Goal: Contribute content: Add original content to the website for others to see

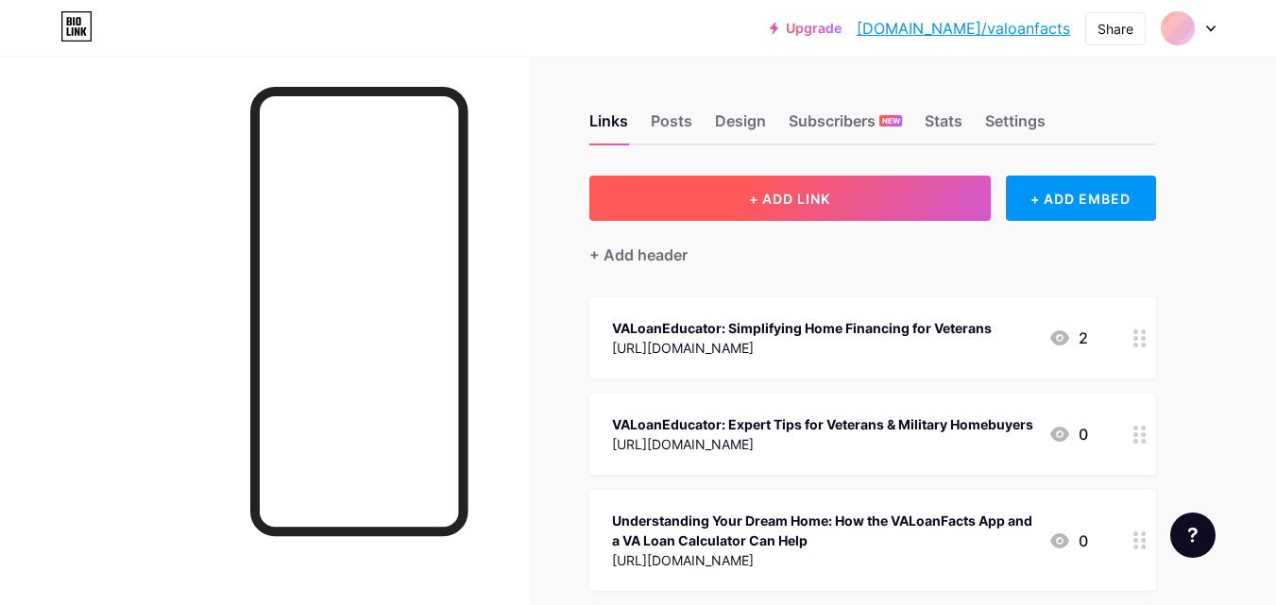
click at [794, 198] on span "+ ADD LINK" at bounding box center [789, 199] width 81 height 16
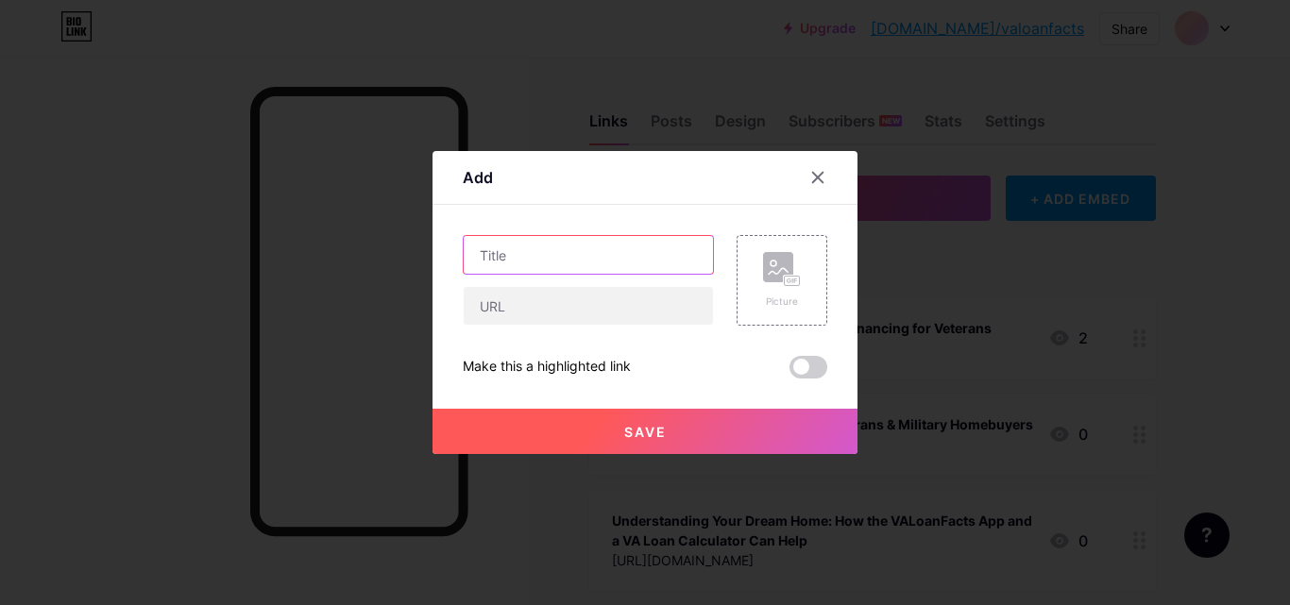
click at [615, 261] on input "text" at bounding box center [588, 255] width 249 height 38
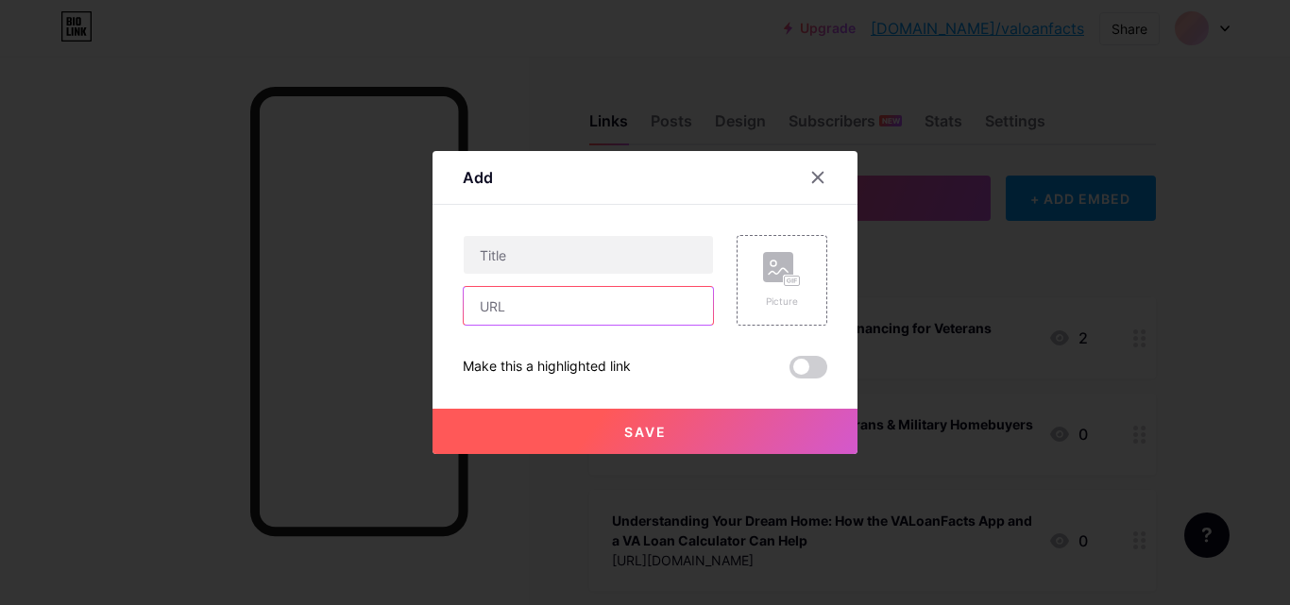
click at [568, 313] on input "text" at bounding box center [588, 306] width 249 height 38
paste input "[URL][DOMAIN_NAME]"
type input "[URL][DOMAIN_NAME]"
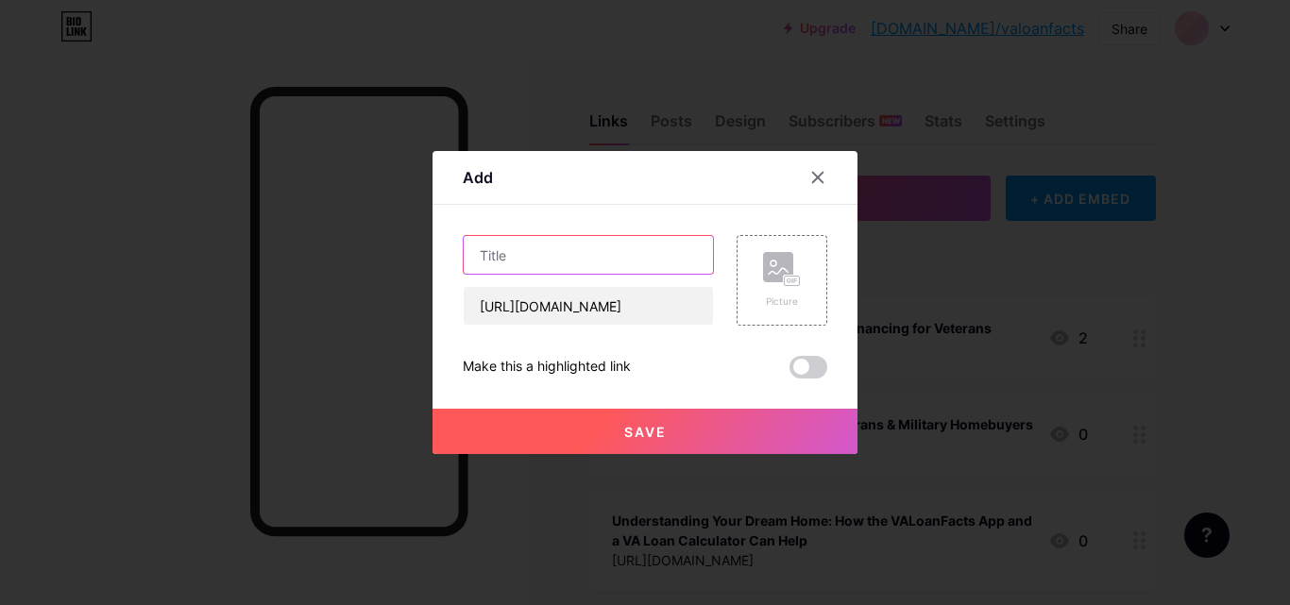
click at [569, 258] on input "text" at bounding box center [588, 255] width 249 height 38
paste input "Plan Your Budget Like a Pro with the VA Mortgage Calculator by VA Loan Facts"
type input "Plan Your Budget Like a Pro with the VA Mortgage Calculator by VA Loan Facts"
click at [657, 431] on span "Save" at bounding box center [645, 432] width 43 height 16
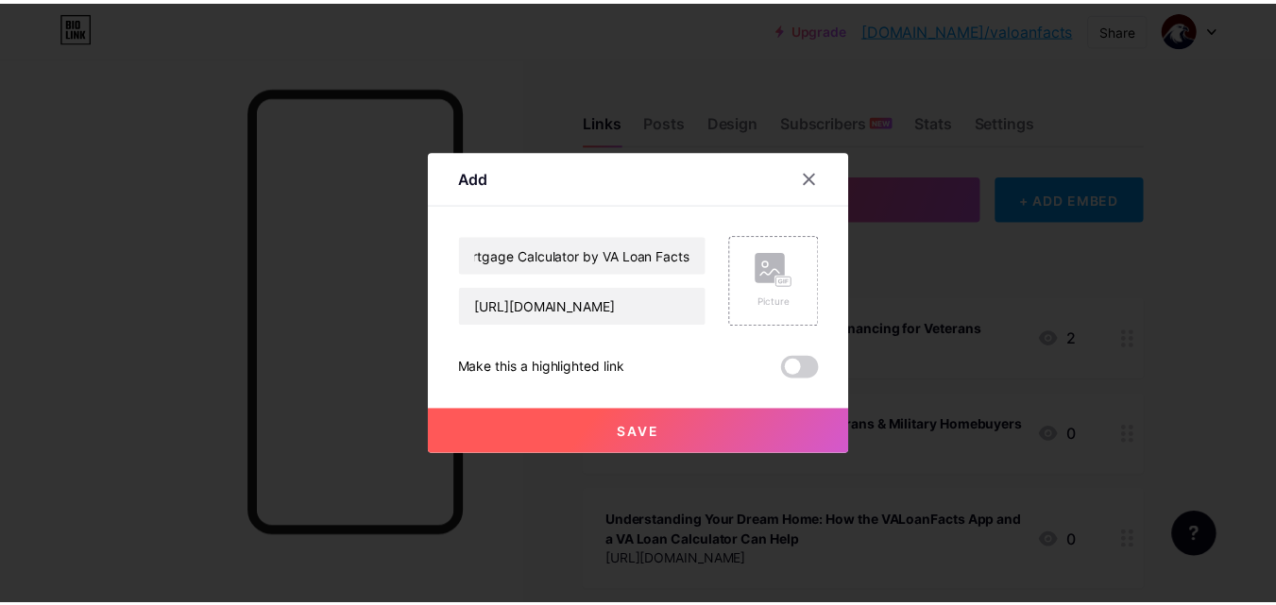
scroll to position [0, 0]
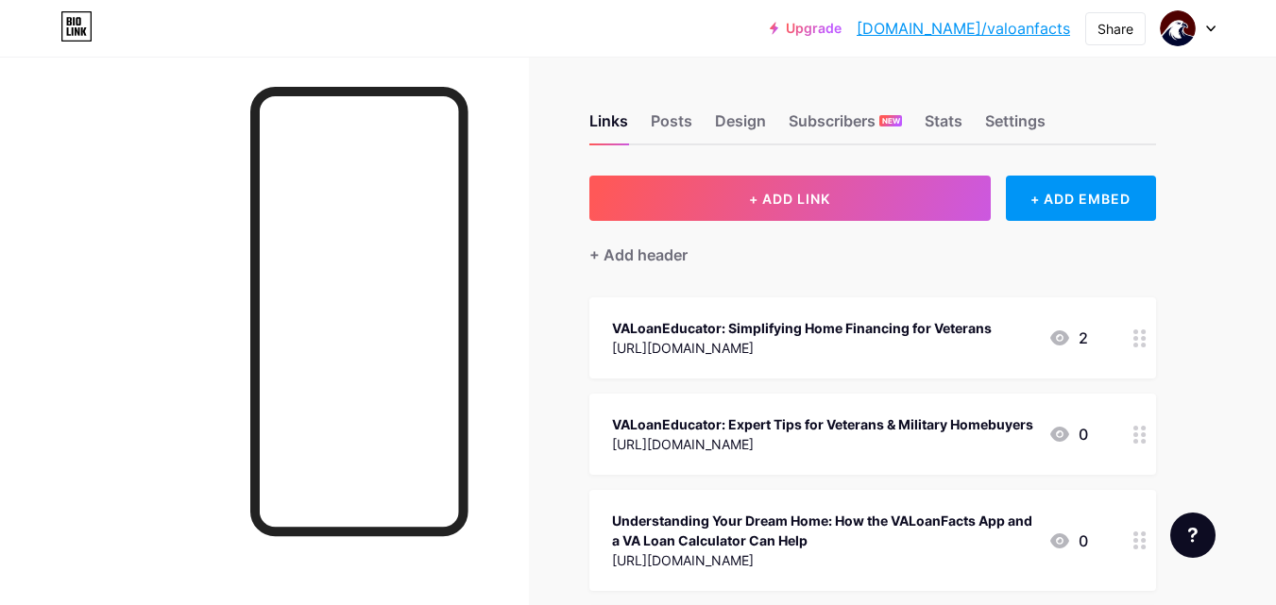
click at [971, 32] on link "[DOMAIN_NAME]/valoanfacts" at bounding box center [963, 28] width 213 height 23
click at [0, 195] on div at bounding box center [264, 359] width 529 height 605
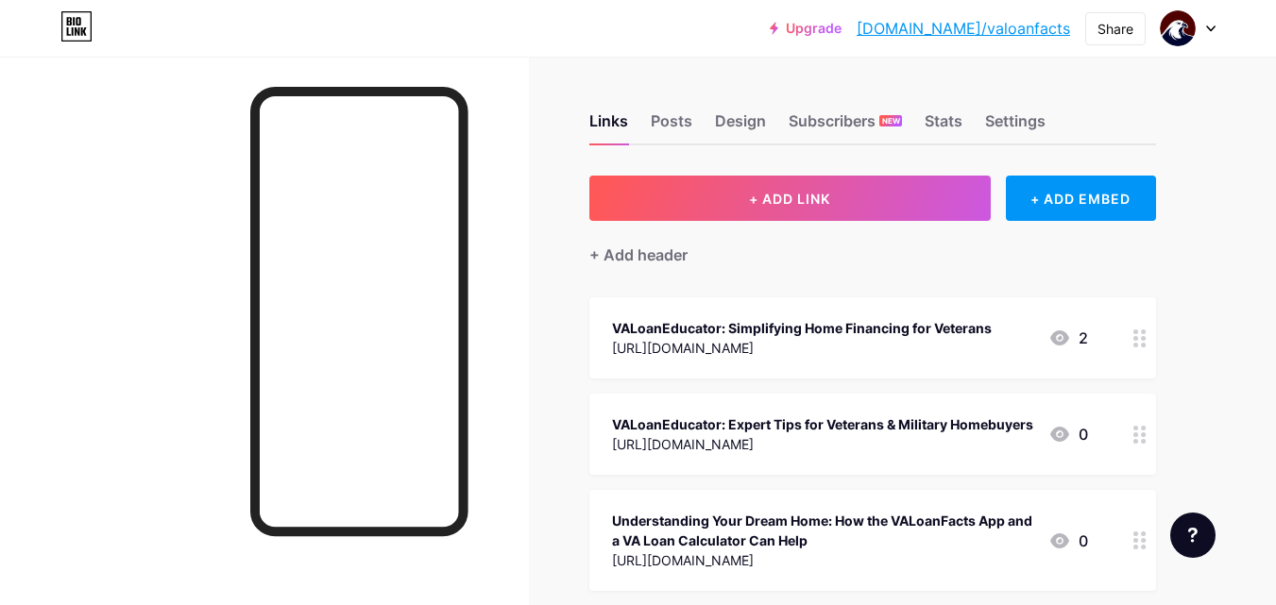
click at [703, 45] on div "Upgrade [DOMAIN_NAME]/valoan... [DOMAIN_NAME]/valoanfacts Share Switch accounts…" at bounding box center [638, 28] width 1276 height 57
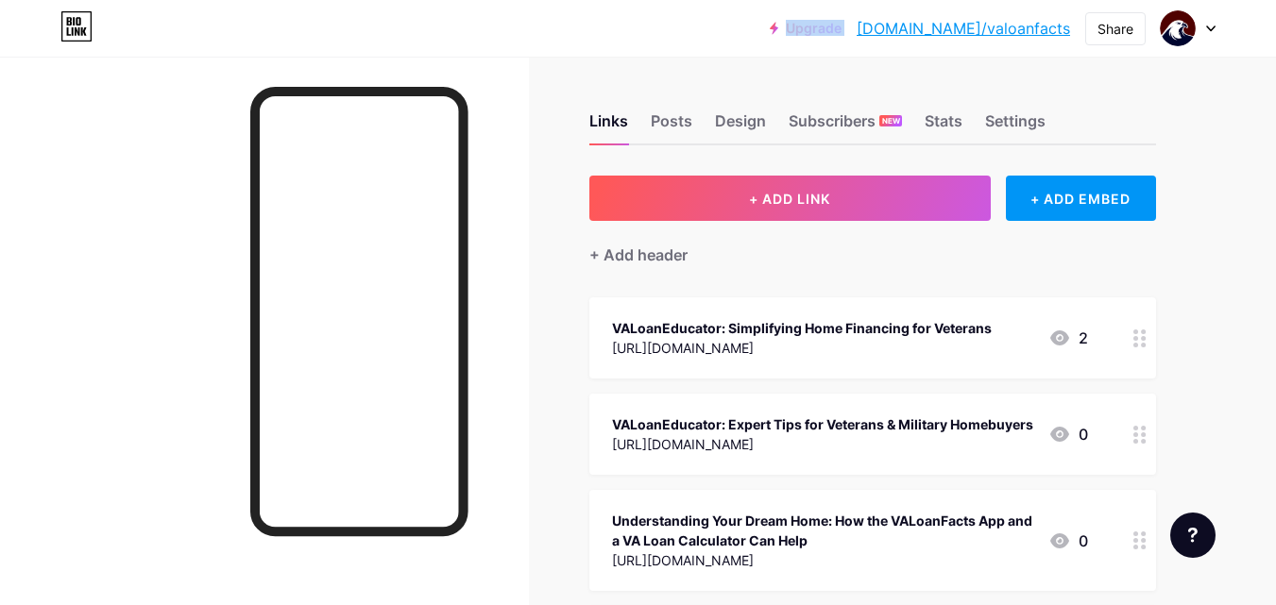
click at [703, 45] on div "Upgrade [DOMAIN_NAME]/valoan... [DOMAIN_NAME]/valoanfacts Share Switch accounts…" at bounding box center [638, 28] width 1276 height 57
click at [1245, 26] on div "Upgrade [DOMAIN_NAME]/valoan... [DOMAIN_NAME]/valoanfacts Share Switch accounts…" at bounding box center [638, 28] width 1276 height 34
drag, startPoint x: 791, startPoint y: 25, endPoint x: 1289, endPoint y: 181, distance: 521.9
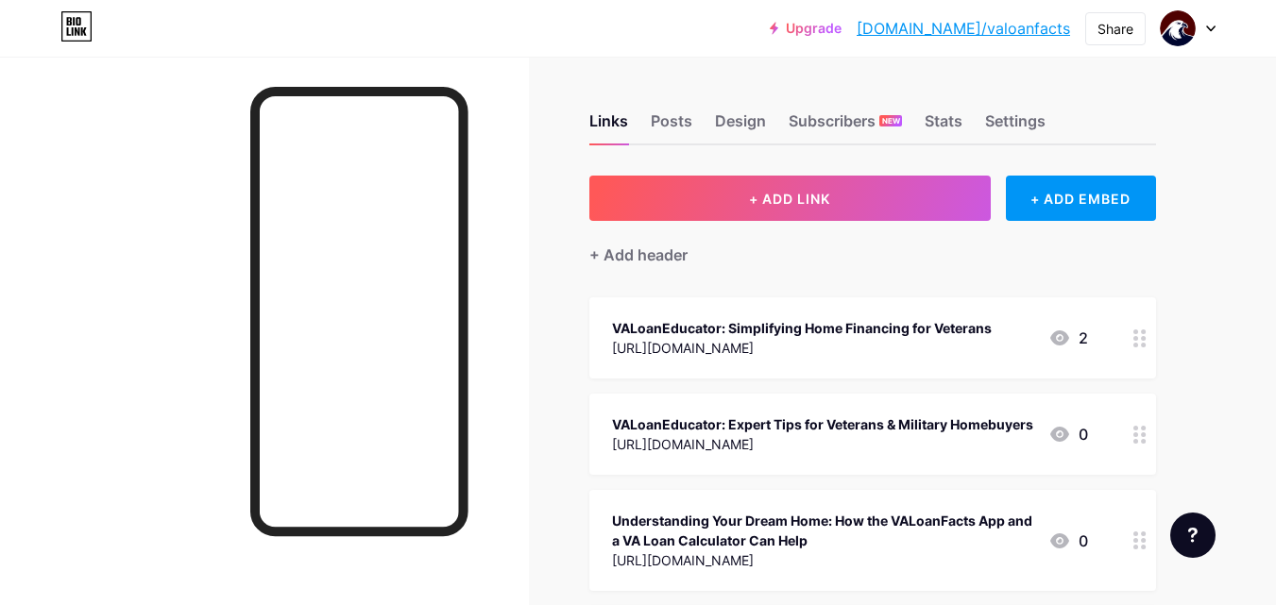
drag, startPoint x: 707, startPoint y: 72, endPoint x: 679, endPoint y: 55, distance: 33.0
click at [679, 55] on div "Upgrade [DOMAIN_NAME]/valoan... [DOMAIN_NAME]/valoanfacts Share Switch accounts…" at bounding box center [638, 28] width 1276 height 57
drag, startPoint x: 660, startPoint y: 44, endPoint x: 677, endPoint y: 24, distance: 26.8
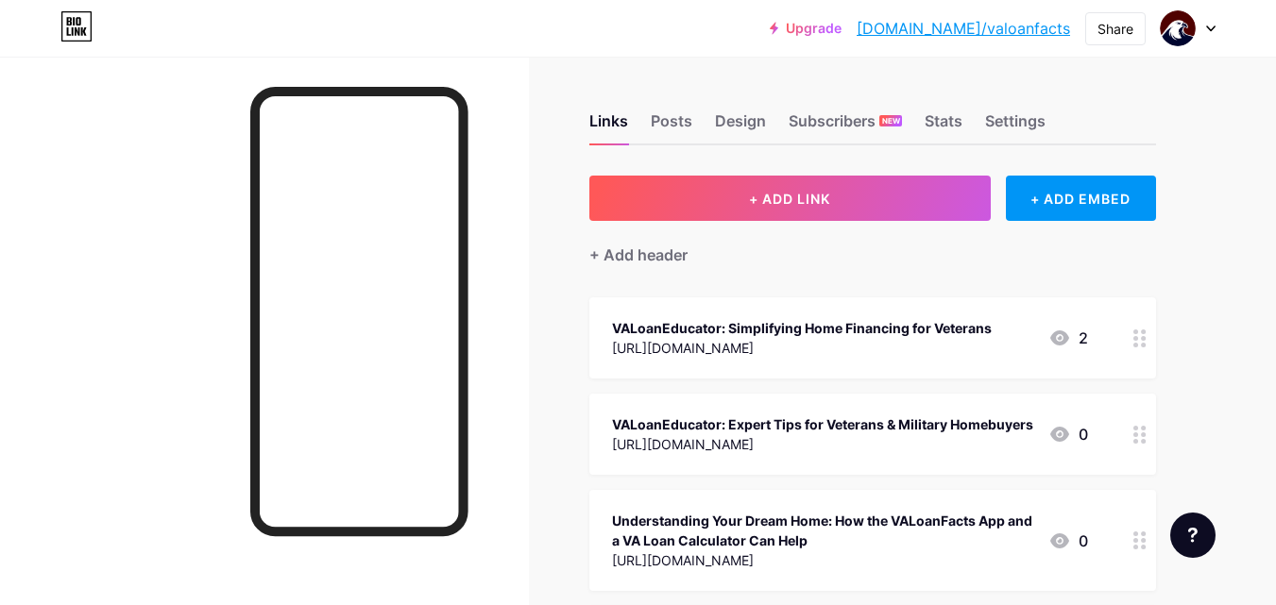
click at [642, 34] on div "Upgrade [DOMAIN_NAME]/valoan... [DOMAIN_NAME]/valoanfacts Share Switch accounts…" at bounding box center [638, 28] width 1276 height 34
drag, startPoint x: 740, startPoint y: 40, endPoint x: 664, endPoint y: 47, distance: 76.9
click at [664, 47] on div "Upgrade [DOMAIN_NAME]/valoan... [DOMAIN_NAME]/valoanfacts Share Switch accounts…" at bounding box center [638, 28] width 1276 height 57
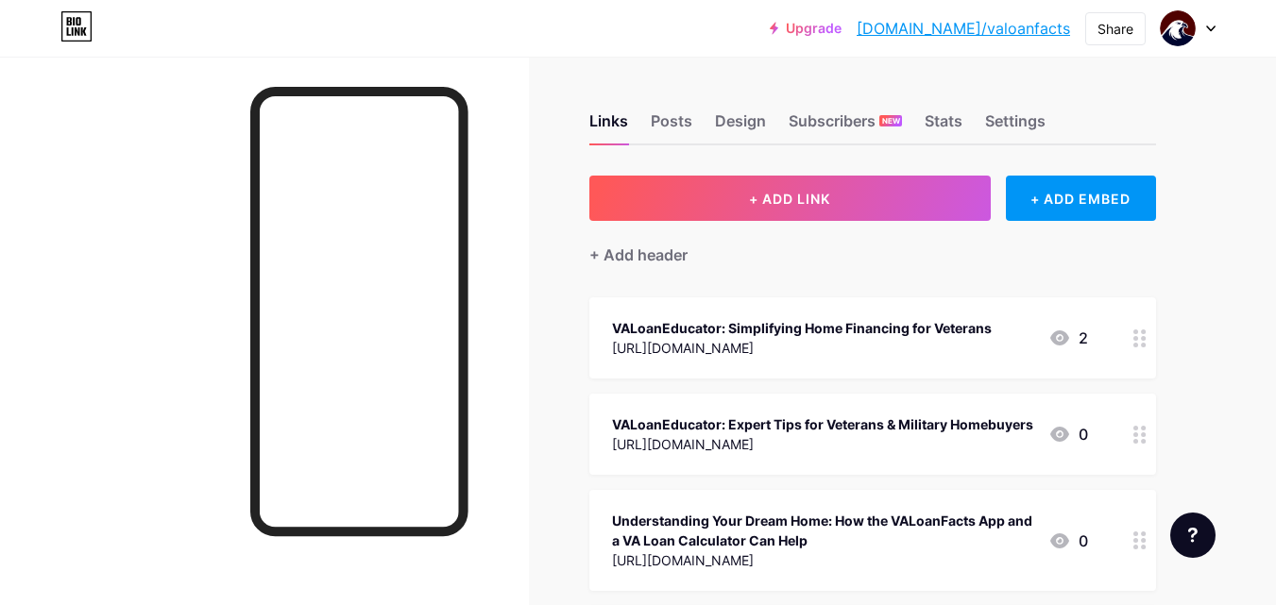
drag, startPoint x: 664, startPoint y: 47, endPoint x: 638, endPoint y: 45, distance: 26.5
click at [638, 45] on div "Upgrade [DOMAIN_NAME]/valoan... [DOMAIN_NAME]/valoanfacts Share Switch accounts…" at bounding box center [638, 28] width 1276 height 57
click at [672, 55] on div "Upgrade [DOMAIN_NAME]/valoan... [DOMAIN_NAME]/valoanfacts Share Switch accounts…" at bounding box center [638, 28] width 1276 height 57
click at [723, 45] on div "Upgrade [DOMAIN_NAME]/valoan... [DOMAIN_NAME]/valoanfacts Share Switch accounts…" at bounding box center [638, 28] width 1276 height 57
drag, startPoint x: 55, startPoint y: 248, endPoint x: 3, endPoint y: 229, distance: 55.6
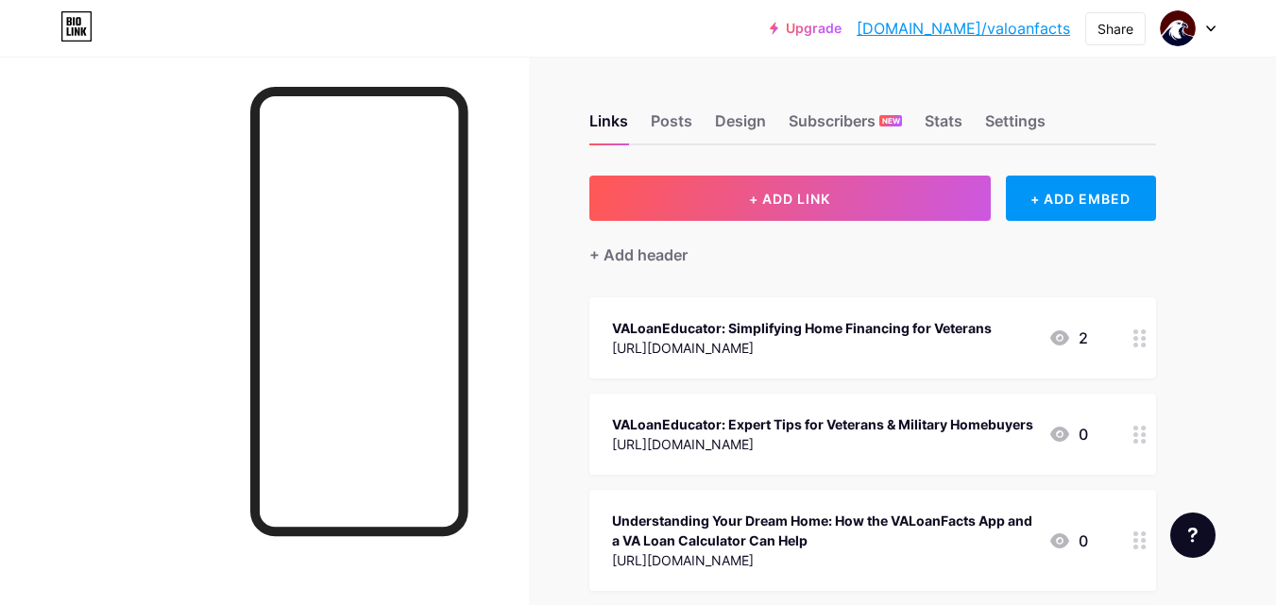
click at [0, 221] on div at bounding box center [264, 359] width 529 height 605
drag, startPoint x: 5, startPoint y: 233, endPoint x: 0, endPoint y: 251, distance: 18.6
click at [0, 269] on div at bounding box center [264, 359] width 529 height 605
drag, startPoint x: 130, startPoint y: 81, endPoint x: 0, endPoint y: 456, distance: 397.0
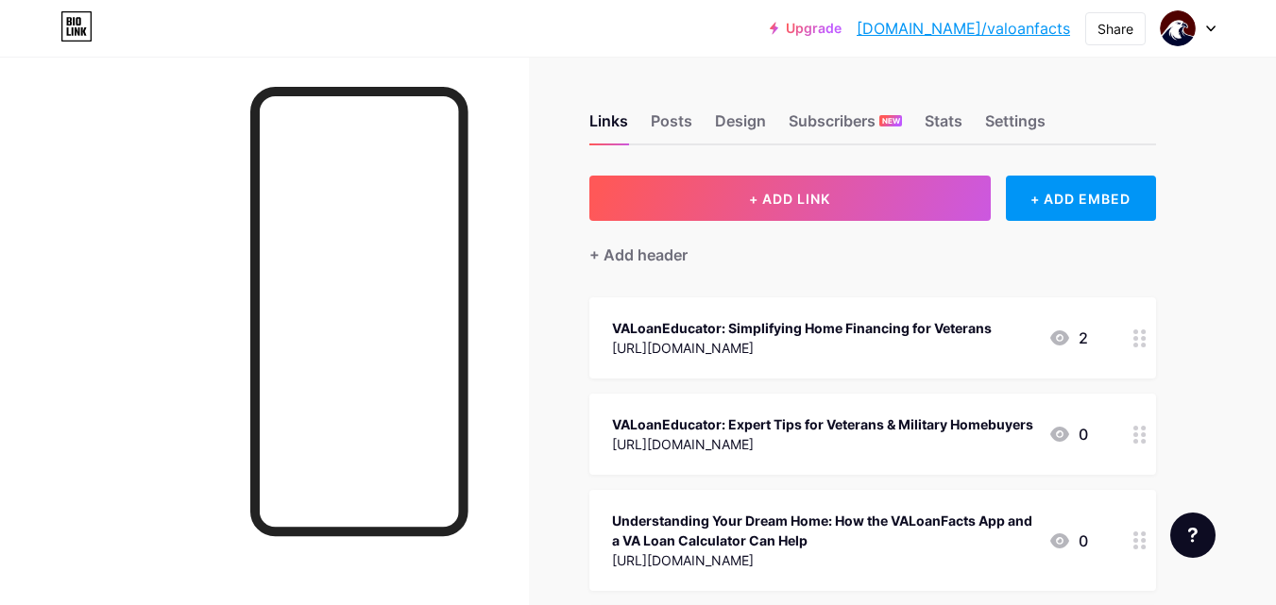
click at [59, 319] on div at bounding box center [264, 359] width 529 height 605
click at [537, 17] on div "Upgrade [DOMAIN_NAME]/valoan... [DOMAIN_NAME]/valoanfacts Share Switch accounts…" at bounding box center [638, 28] width 1276 height 34
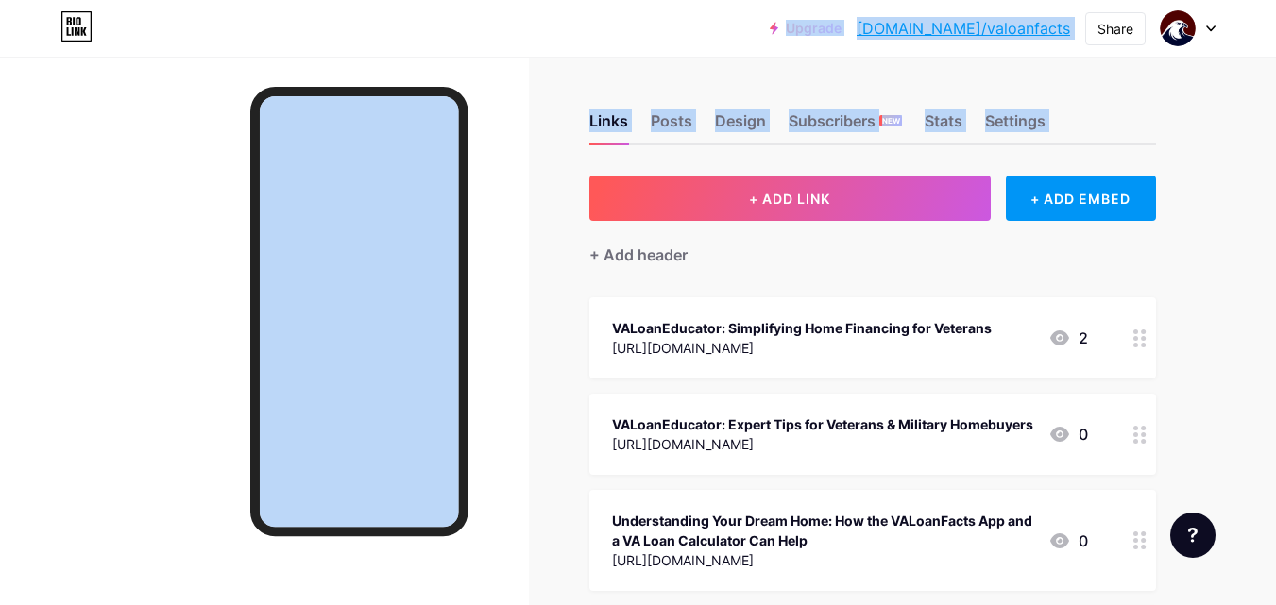
drag, startPoint x: 537, startPoint y: 24, endPoint x: 565, endPoint y: 274, distance: 251.8
click at [15, 159] on div at bounding box center [264, 359] width 529 height 605
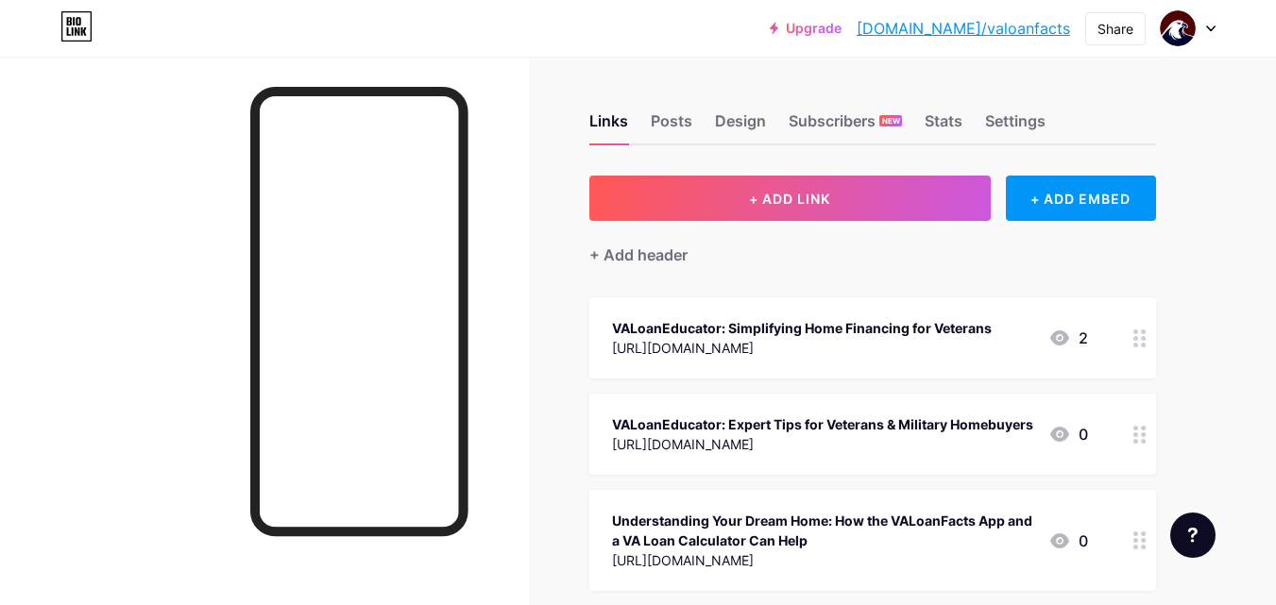
drag, startPoint x: 540, startPoint y: 75, endPoint x: 477, endPoint y: 51, distance: 67.5
click at [481, 51] on div "Upgrade [DOMAIN_NAME]/valoan... [DOMAIN_NAME]/valoanfacts Share Switch accounts…" at bounding box center [638, 28] width 1276 height 57
drag, startPoint x: 464, startPoint y: 52, endPoint x: 298, endPoint y: 55, distance: 165.3
click at [298, 55] on div "Upgrade [DOMAIN_NAME]/valoan... [DOMAIN_NAME]/valoanfacts Share Switch accounts…" at bounding box center [638, 28] width 1276 height 57
click at [24, 202] on div at bounding box center [264, 359] width 529 height 605
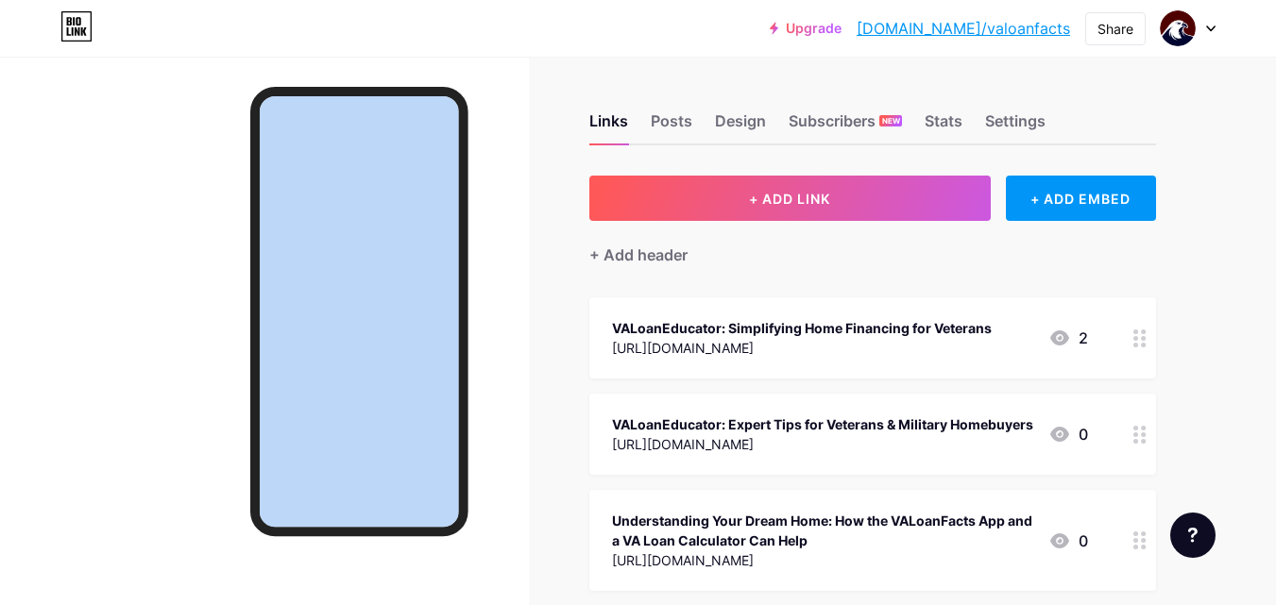
click at [24, 202] on div at bounding box center [264, 359] width 529 height 605
click at [176, 134] on div at bounding box center [264, 359] width 529 height 605
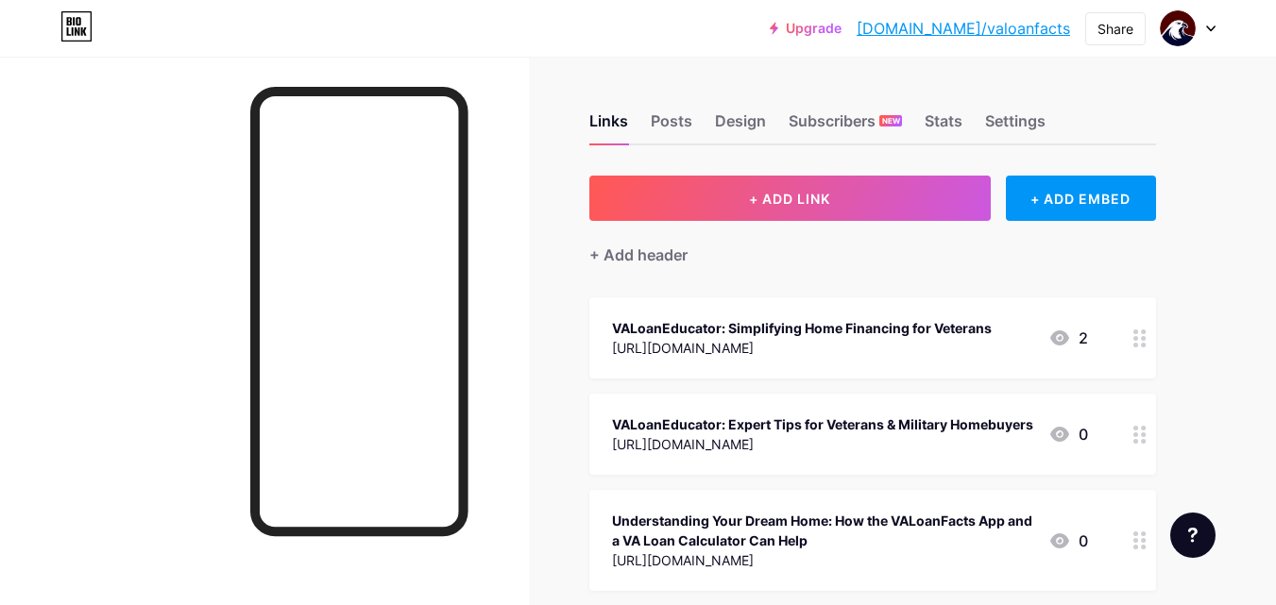
drag, startPoint x: 320, startPoint y: 19, endPoint x: 298, endPoint y: 40, distance: 30.1
drag, startPoint x: 298, startPoint y: 40, endPoint x: 164, endPoint y: 116, distance: 154.4
click at [164, 116] on div at bounding box center [264, 359] width 529 height 605
drag, startPoint x: 200, startPoint y: 85, endPoint x: 147, endPoint y: 211, distance: 136.3
click at [147, 211] on div at bounding box center [264, 359] width 529 height 605
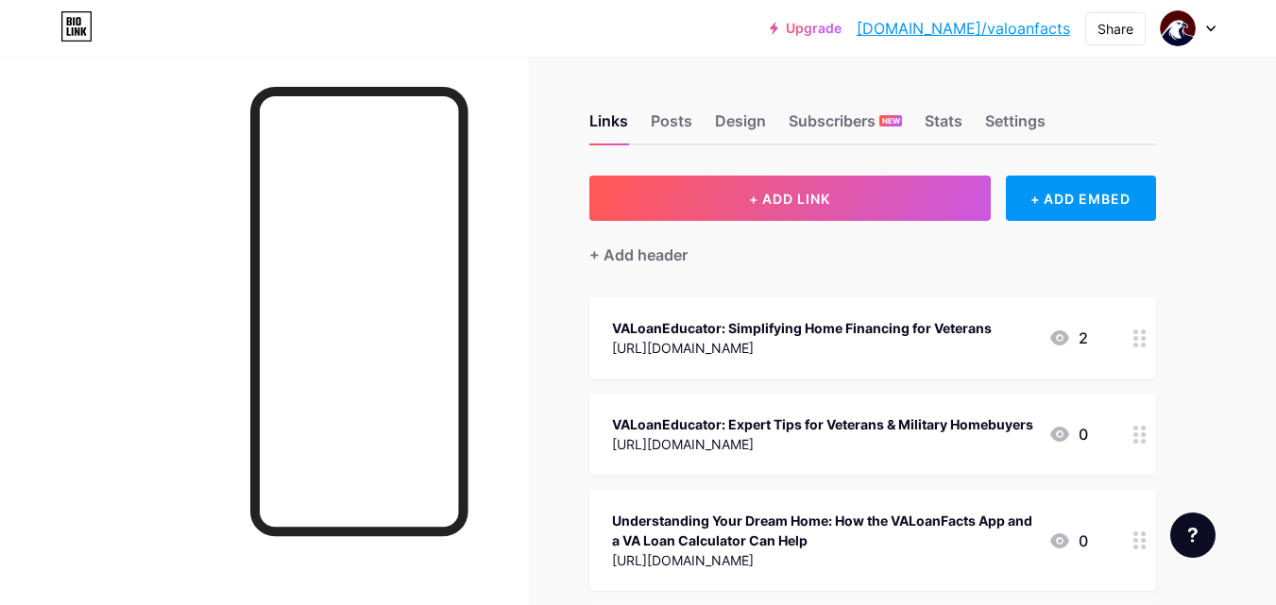
click at [579, 55] on div "Upgrade [DOMAIN_NAME]/valoan... [DOMAIN_NAME]/valoanfacts Share Switch accounts…" at bounding box center [638, 28] width 1276 height 57
click at [143, 410] on div at bounding box center [264, 359] width 529 height 605
drag, startPoint x: 759, startPoint y: 69, endPoint x: 709, endPoint y: 61, distance: 50.6
drag, startPoint x: 1229, startPoint y: 137, endPoint x: 717, endPoint y: 421, distance: 585.6
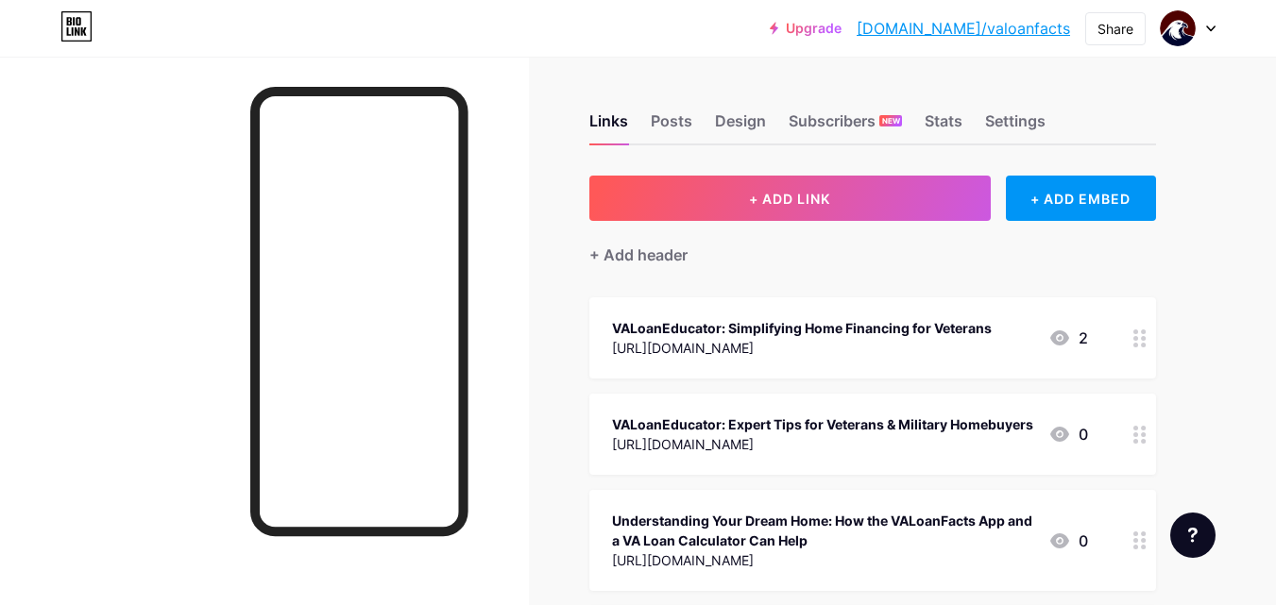
click at [20, 466] on div at bounding box center [264, 359] width 529 height 605
drag, startPoint x: 1234, startPoint y: 204, endPoint x: 1227, endPoint y: 233, distance: 30.2
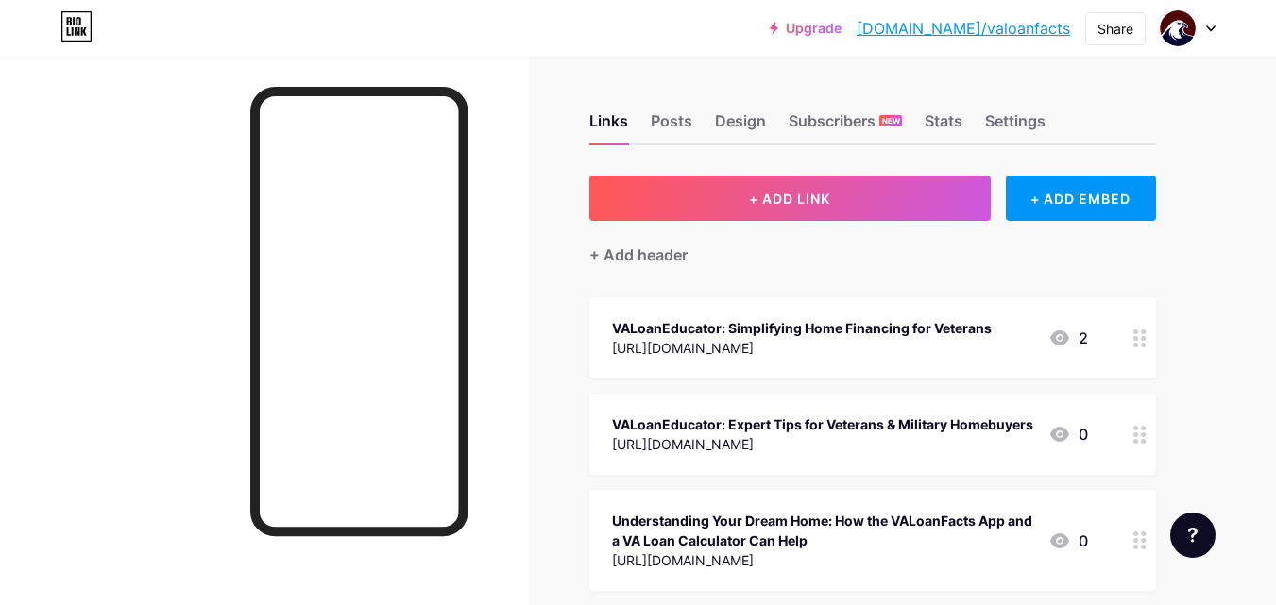
drag, startPoint x: 698, startPoint y: 55, endPoint x: 524, endPoint y: 32, distance: 175.3
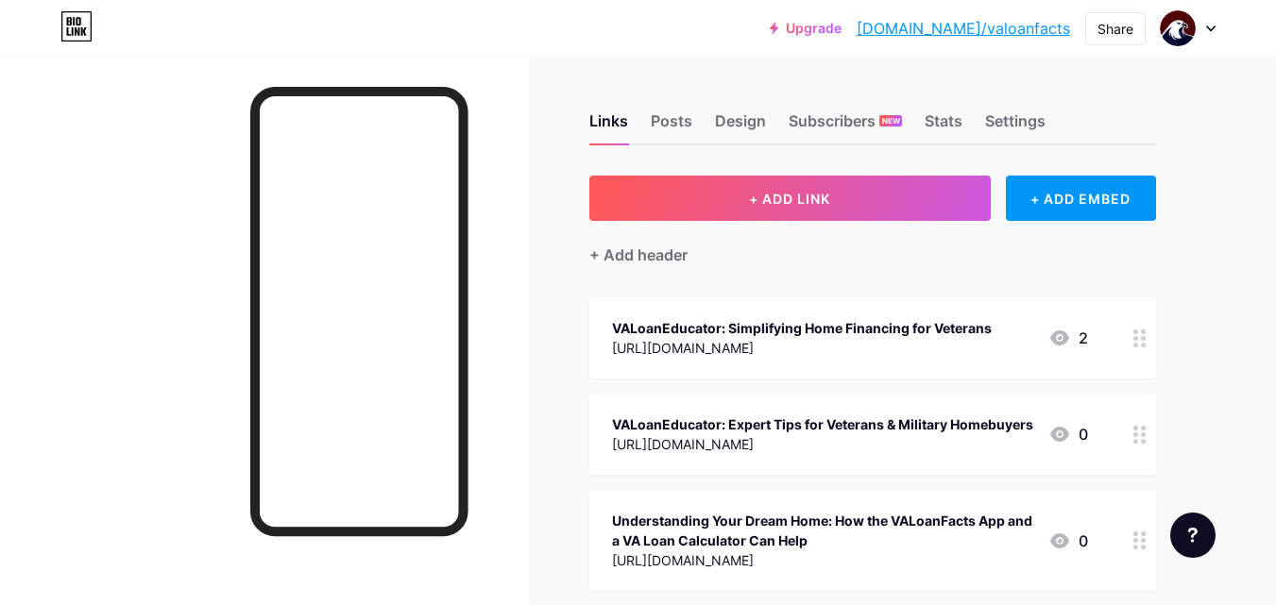
click at [524, 32] on div "Upgrade [DOMAIN_NAME]/valoan... [DOMAIN_NAME]/valoanfacts Share Switch accounts…" at bounding box center [638, 28] width 1276 height 34
click at [740, 43] on div "Upgrade [DOMAIN_NAME]/valoan... [DOMAIN_NAME]/valoanfacts Share Switch accounts…" at bounding box center [638, 28] width 1276 height 34
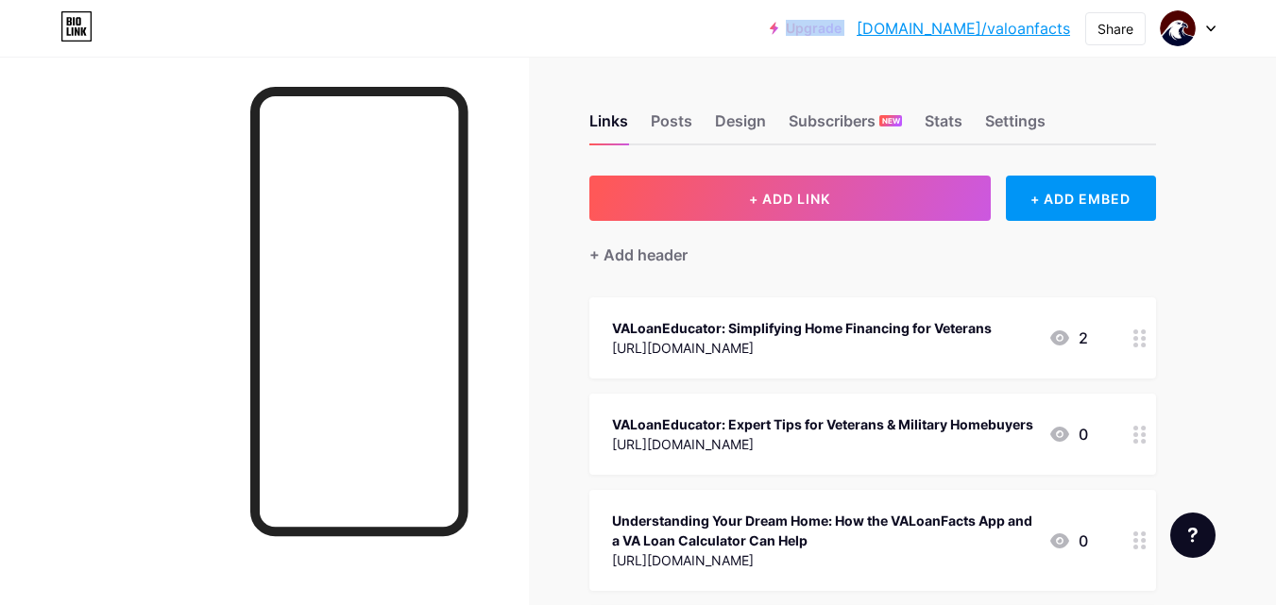
click at [740, 43] on div "Upgrade [DOMAIN_NAME]/valoan... [DOMAIN_NAME]/valoanfacts Share Switch accounts…" at bounding box center [638, 28] width 1276 height 34
drag, startPoint x: 1217, startPoint y: 123, endPoint x: 1240, endPoint y: 126, distance: 22.8
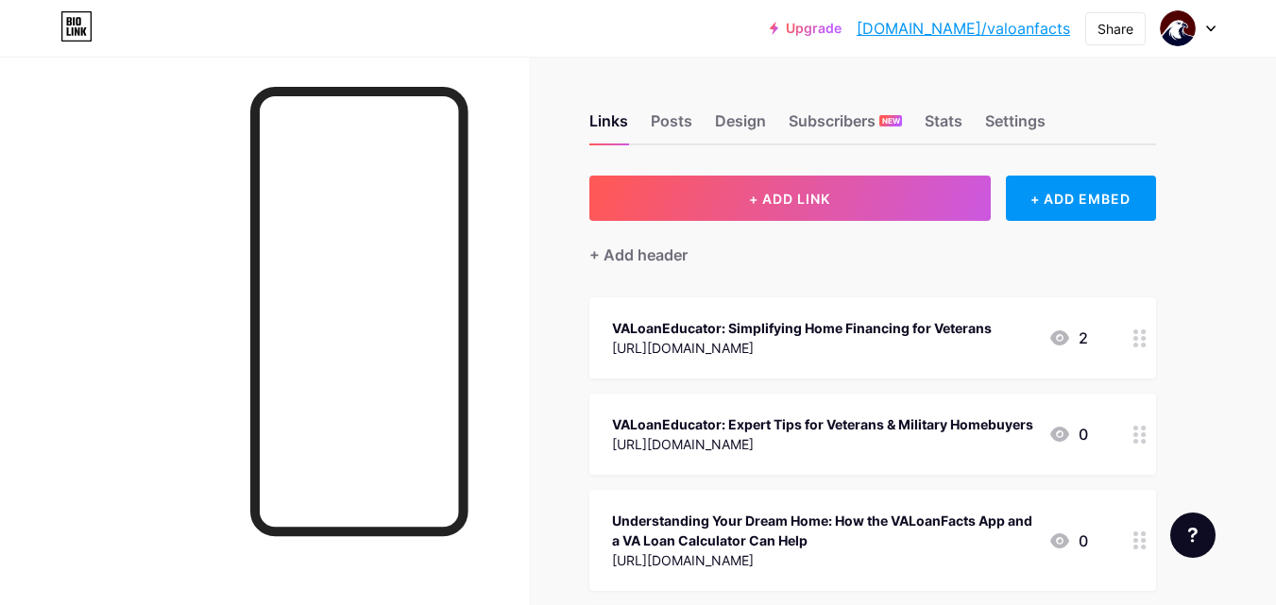
drag, startPoint x: 1240, startPoint y: 126, endPoint x: 692, endPoint y: 28, distance: 556.4
click at [692, 28] on div "Upgrade [DOMAIN_NAME]/valoan... [DOMAIN_NAME]/valoanfacts Share Switch accounts…" at bounding box center [638, 28] width 1276 height 34
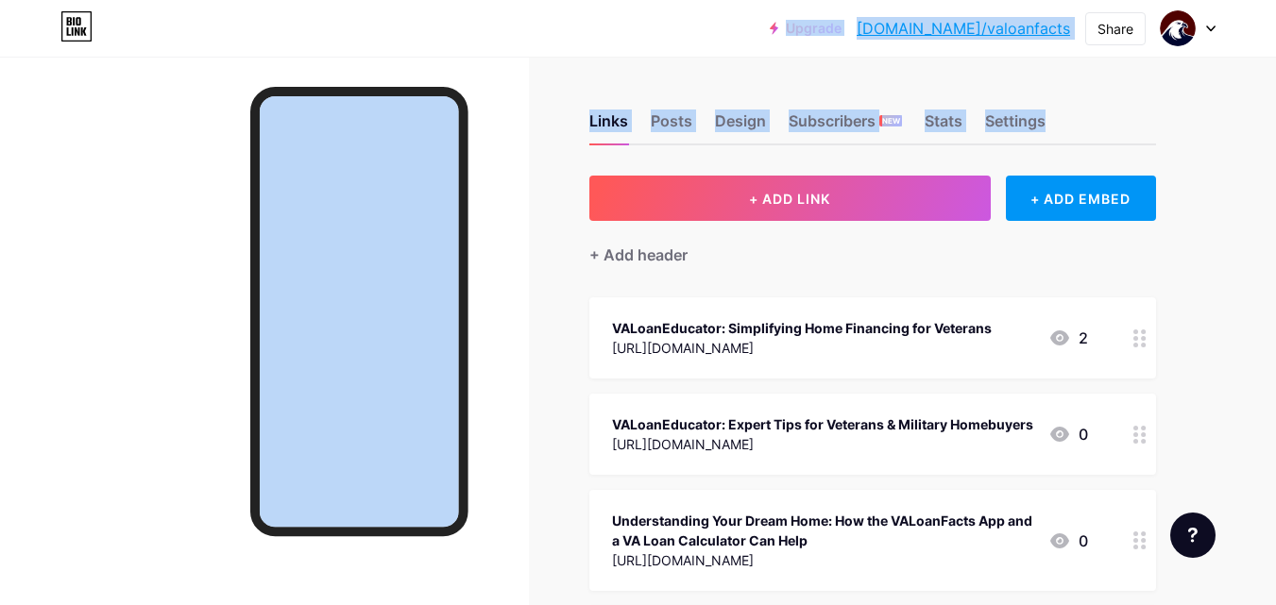
drag, startPoint x: 692, startPoint y: 28, endPoint x: 1243, endPoint y: 104, distance: 555.8
drag, startPoint x: 1243, startPoint y: 104, endPoint x: 752, endPoint y: 18, distance: 498.6
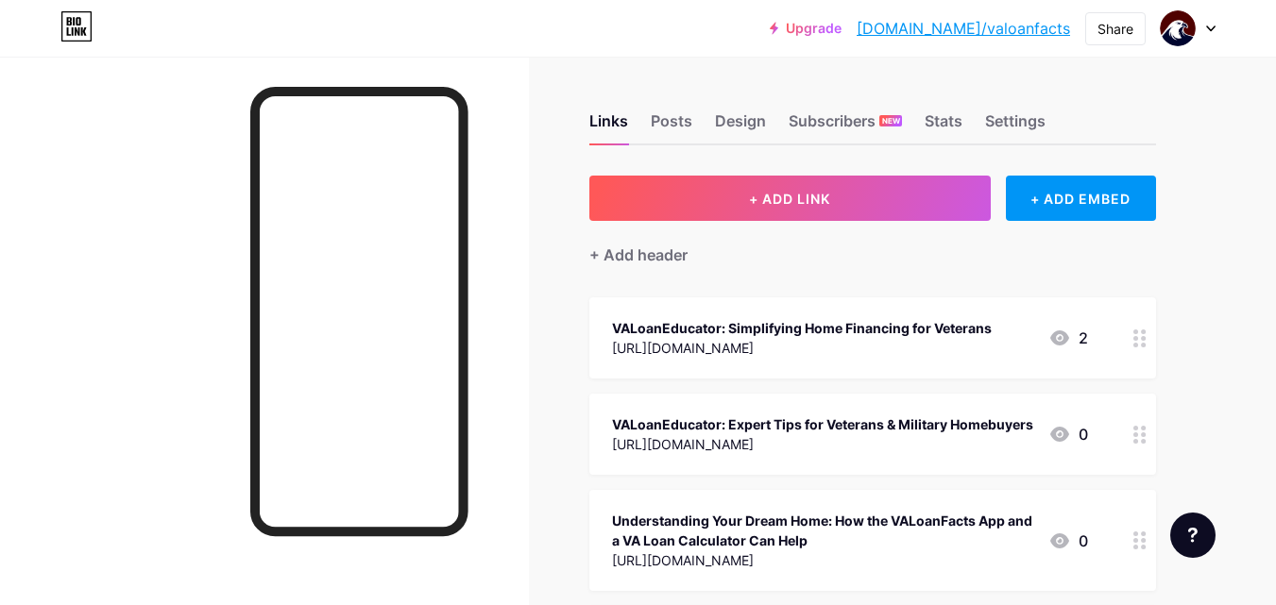
click at [752, 18] on div "Upgrade [DOMAIN_NAME]/valoan... [DOMAIN_NAME]/valoanfacts Share Switch accounts…" at bounding box center [638, 28] width 1276 height 34
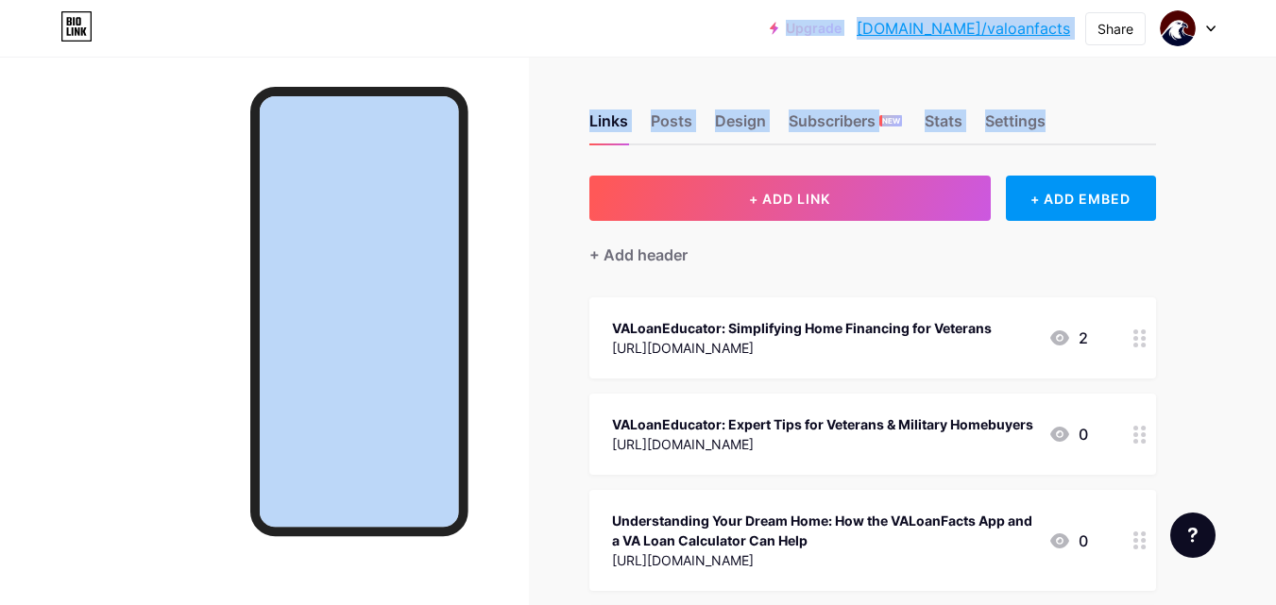
drag, startPoint x: 752, startPoint y: 18, endPoint x: 1261, endPoint y: 123, distance: 519.8
click at [174, 294] on div at bounding box center [264, 359] width 529 height 605
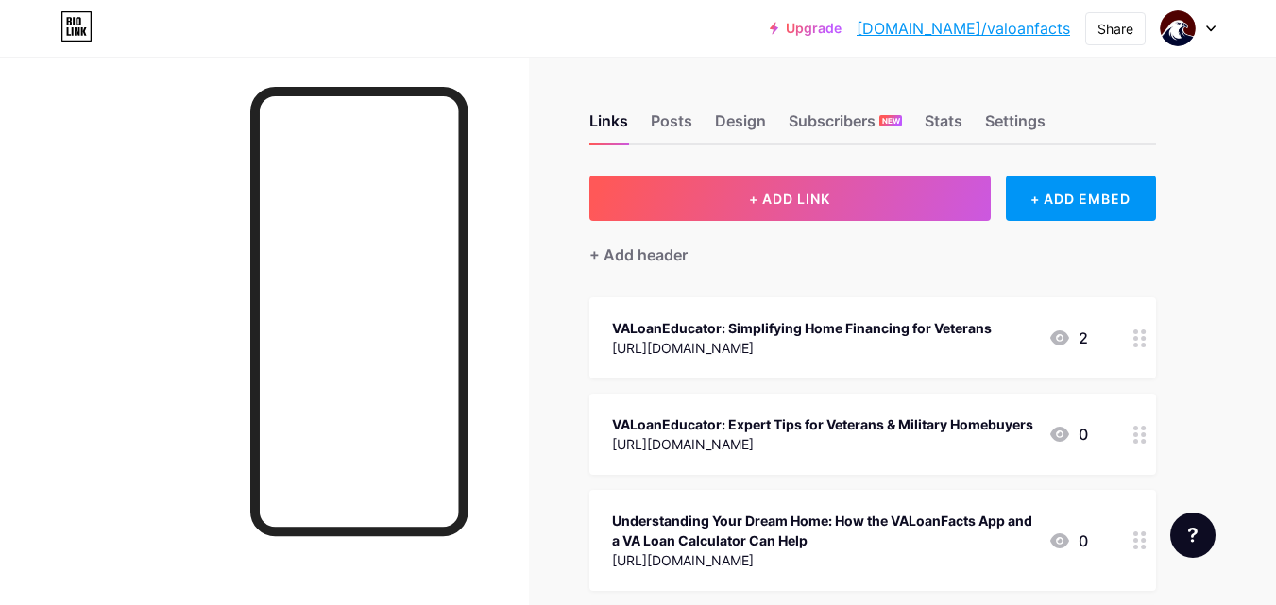
drag, startPoint x: 1218, startPoint y: 395, endPoint x: 1193, endPoint y: 401, distance: 26.3
click at [43, 431] on div at bounding box center [264, 359] width 529 height 605
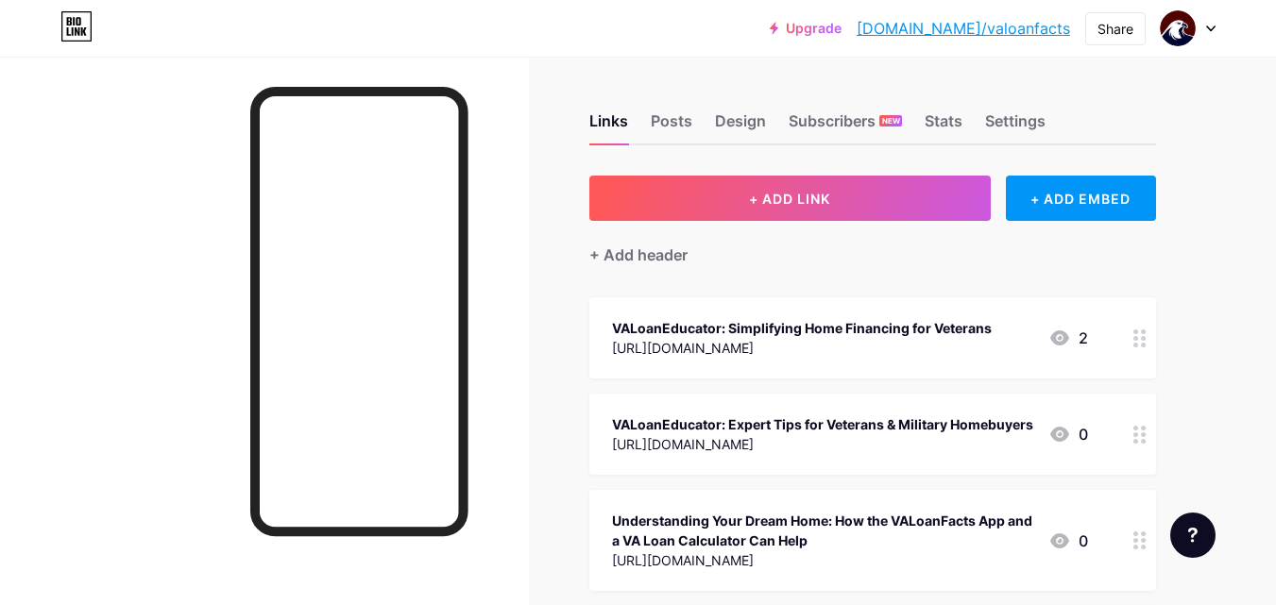
drag, startPoint x: 564, startPoint y: 79, endPoint x: 528, endPoint y: 78, distance: 35.9
drag, startPoint x: 528, startPoint y: 78, endPoint x: 469, endPoint y: 65, distance: 60.0
click at [469, 65] on div at bounding box center [264, 359] width 529 height 605
click at [0, 339] on div at bounding box center [264, 359] width 529 height 605
